Goal: Task Accomplishment & Management: Manage account settings

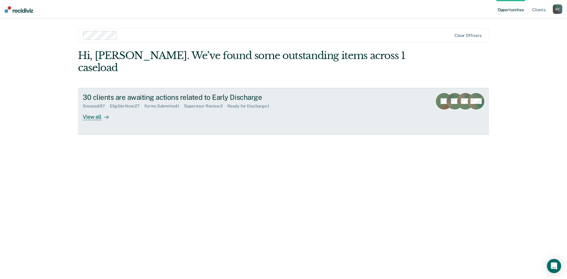
click at [248, 97] on div "30 clients are awaiting actions related to Early Discharge Snoozed : 97 Eligibl…" at bounding box center [194, 106] width 222 height 27
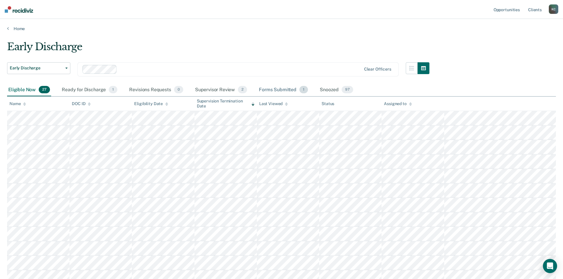
click at [286, 90] on div "Forms Submitted 1" at bounding box center [283, 90] width 51 height 13
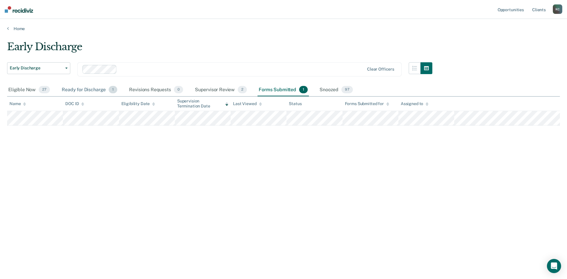
click at [86, 92] on div "Ready for Discharge 1" at bounding box center [90, 90] width 58 height 13
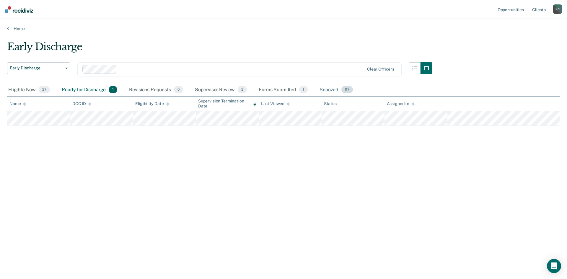
click at [324, 90] on div "Snoozed 97" at bounding box center [336, 90] width 36 height 13
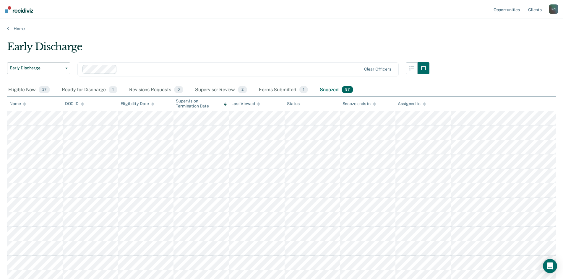
click at [24, 105] on icon at bounding box center [24, 104] width 3 height 4
click at [22, 92] on div "Eligible Now 27" at bounding box center [29, 90] width 44 height 13
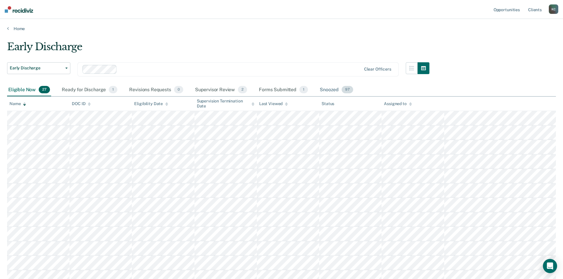
click at [327, 91] on div "Snoozed 97" at bounding box center [336, 90] width 36 height 13
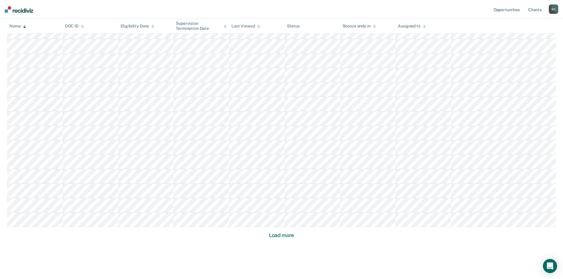
scroll to position [330, 0]
